Goal: Task Accomplishment & Management: Complete application form

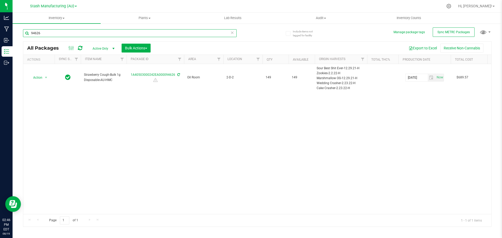
click at [45, 31] on input "94626" at bounding box center [130, 33] width 214 height 8
click at [46, 31] on input "94626" at bounding box center [130, 33] width 214 height 8
type input "97819"
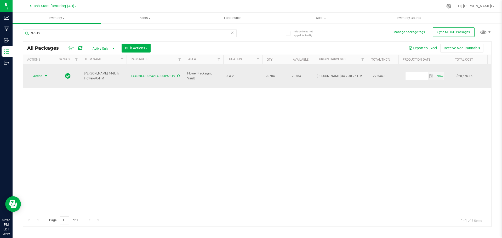
click at [46, 74] on span "select" at bounding box center [46, 76] width 4 height 4
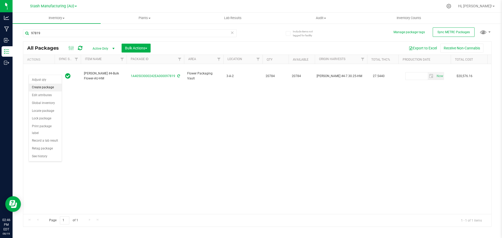
click at [49, 90] on li "Create package" at bounding box center [45, 88] width 33 height 8
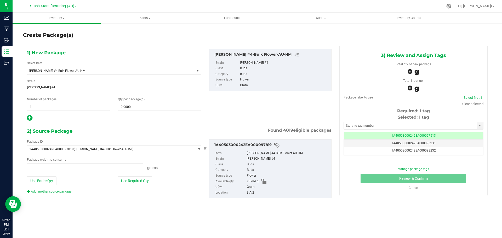
type input "0.0000 g"
click at [164, 105] on span at bounding box center [159, 107] width 83 height 8
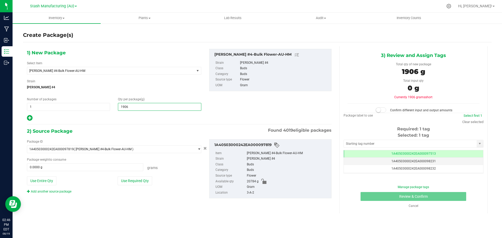
type input "19068"
type input "19,068.0000"
click at [139, 178] on button "Use Required Qty" at bounding box center [135, 181] width 35 height 9
type input "19068.0000 g"
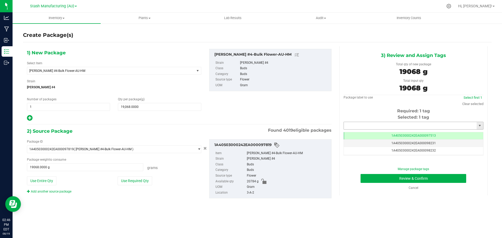
click at [412, 124] on input "text" at bounding box center [410, 125] width 133 height 7
click at [380, 133] on li "1A40503000242EA000098300" at bounding box center [413, 135] width 139 height 8
type input "1A40503000242EA000098300"
click at [415, 177] on button "Review & Confirm" at bounding box center [414, 178] width 106 height 9
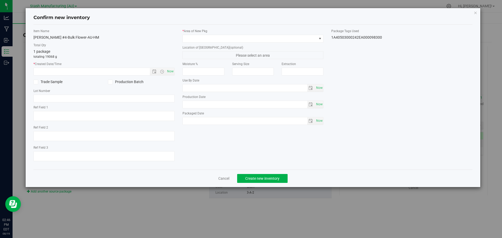
type input "[DATE]"
click at [173, 74] on span "Now" at bounding box center [170, 72] width 9 height 8
type input "[DATE] 2:46 PM"
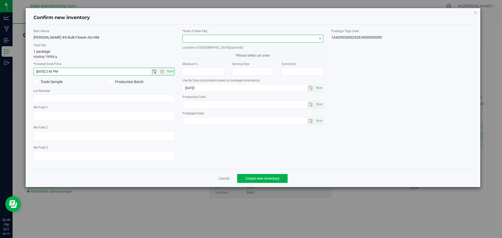
click at [220, 40] on span at bounding box center [250, 38] width 134 height 7
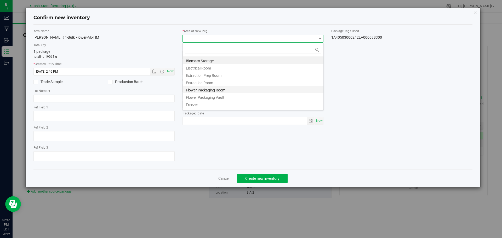
click at [215, 89] on li "Flower Packaging Room" at bounding box center [253, 89] width 141 height 7
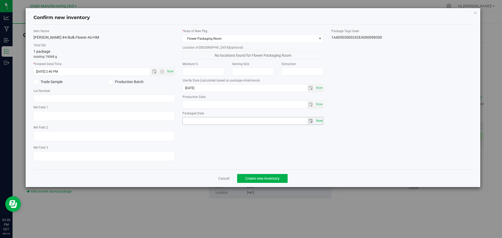
click at [315, 122] on span "Now" at bounding box center [319, 120] width 9 height 7
click at [319, 121] on span "Now" at bounding box center [319, 121] width 9 height 8
type input "[DATE]"
click at [279, 180] on span "Create new inventory" at bounding box center [262, 179] width 34 height 4
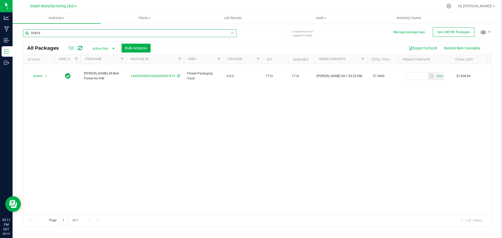
click at [49, 33] on input "97819" at bounding box center [130, 33] width 214 height 8
type input "97294"
click at [39, 74] on span "Action" at bounding box center [36, 75] width 14 height 7
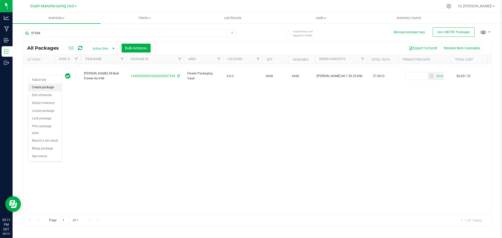
click at [48, 89] on li "Create package" at bounding box center [45, 88] width 33 height 8
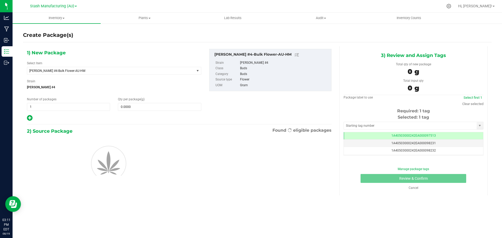
scroll to position [0, 0]
click at [134, 105] on span at bounding box center [159, 107] width 83 height 8
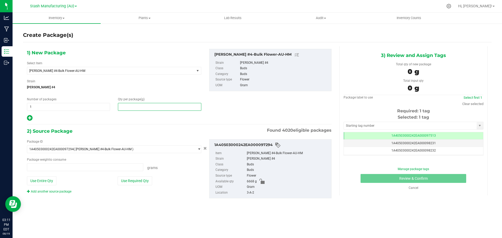
type input "0.0000 g"
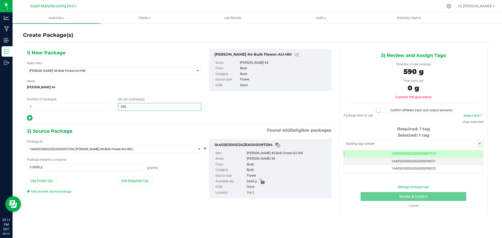
type input "5902"
type input "5,902.0000"
click at [139, 180] on button "Use Required Qty" at bounding box center [135, 181] width 35 height 9
type input "5902.0000 g"
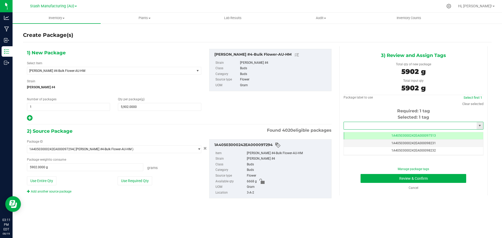
click at [390, 128] on input "text" at bounding box center [410, 125] width 133 height 7
click at [388, 133] on li "1A40503000242EA000098301" at bounding box center [413, 135] width 139 height 8
type input "1A40503000242EA000098301"
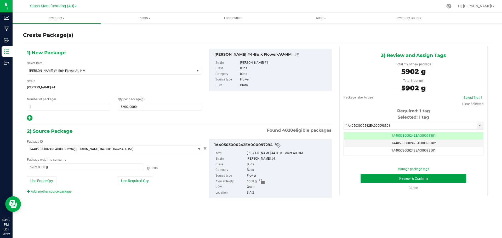
click at [400, 182] on button "Review & Confirm" at bounding box center [414, 178] width 106 height 9
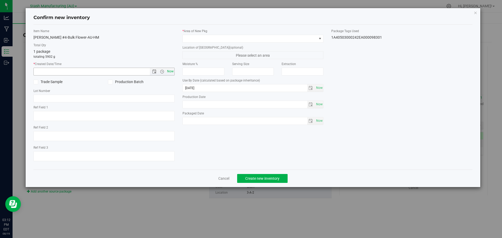
click at [170, 71] on span "Now" at bounding box center [170, 72] width 9 height 8
type input "[DATE] 3:12 PM"
click at [270, 37] on span at bounding box center [250, 38] width 134 height 7
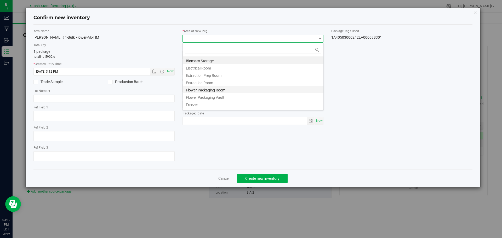
click at [246, 91] on li "Flower Packaging Room" at bounding box center [253, 89] width 141 height 7
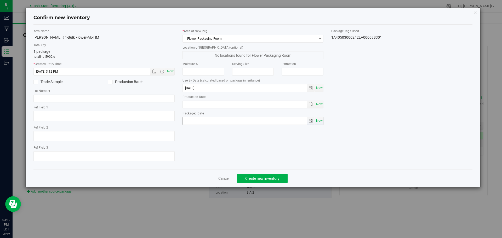
click at [321, 122] on span "Now" at bounding box center [319, 121] width 9 height 8
type input "[DATE]"
click at [281, 178] on button "Create new inventory" at bounding box center [262, 178] width 50 height 9
